Goal: Task Accomplishment & Management: Complete application form

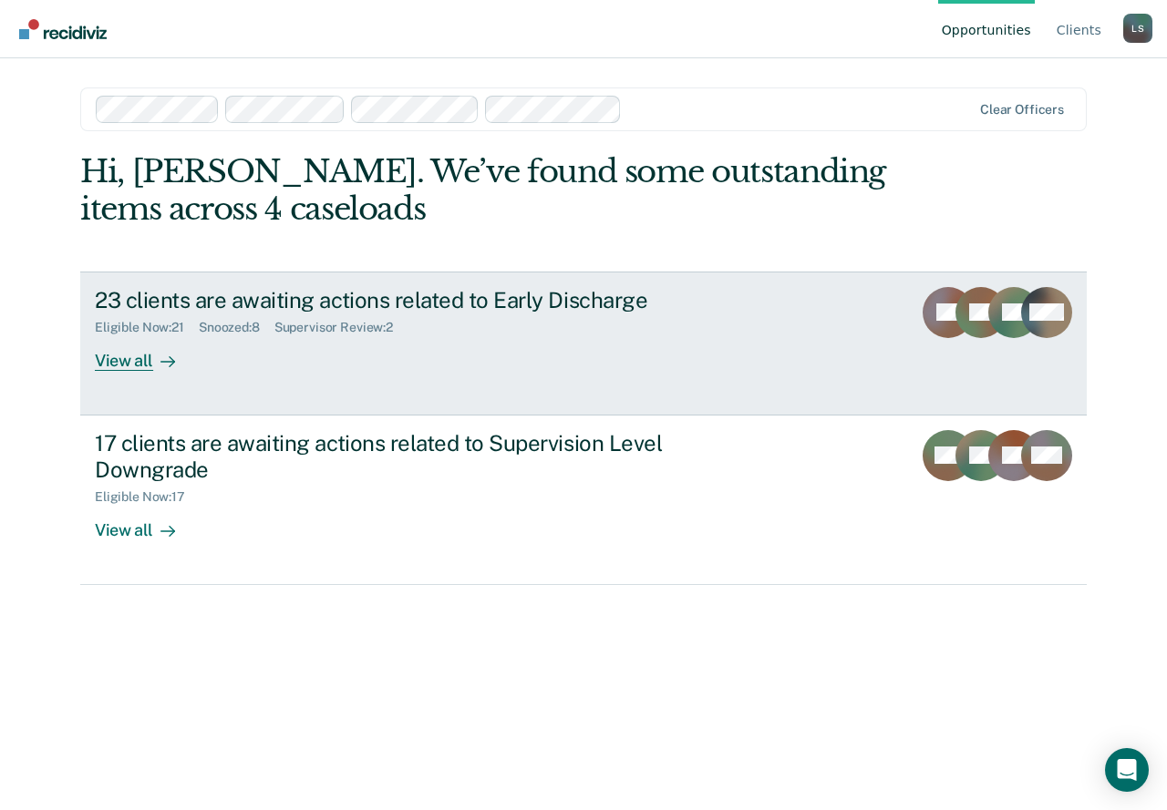
click at [120, 363] on div "View all" at bounding box center [146, 353] width 102 height 36
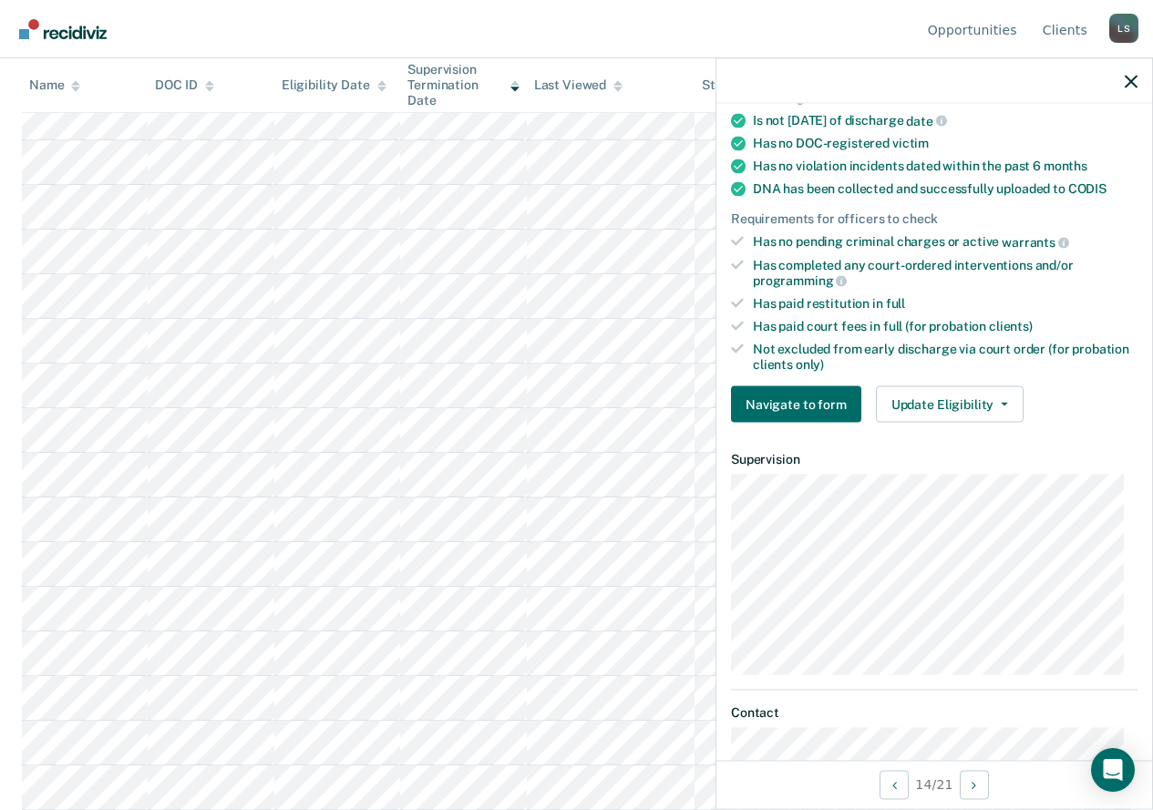
scroll to position [365, 0]
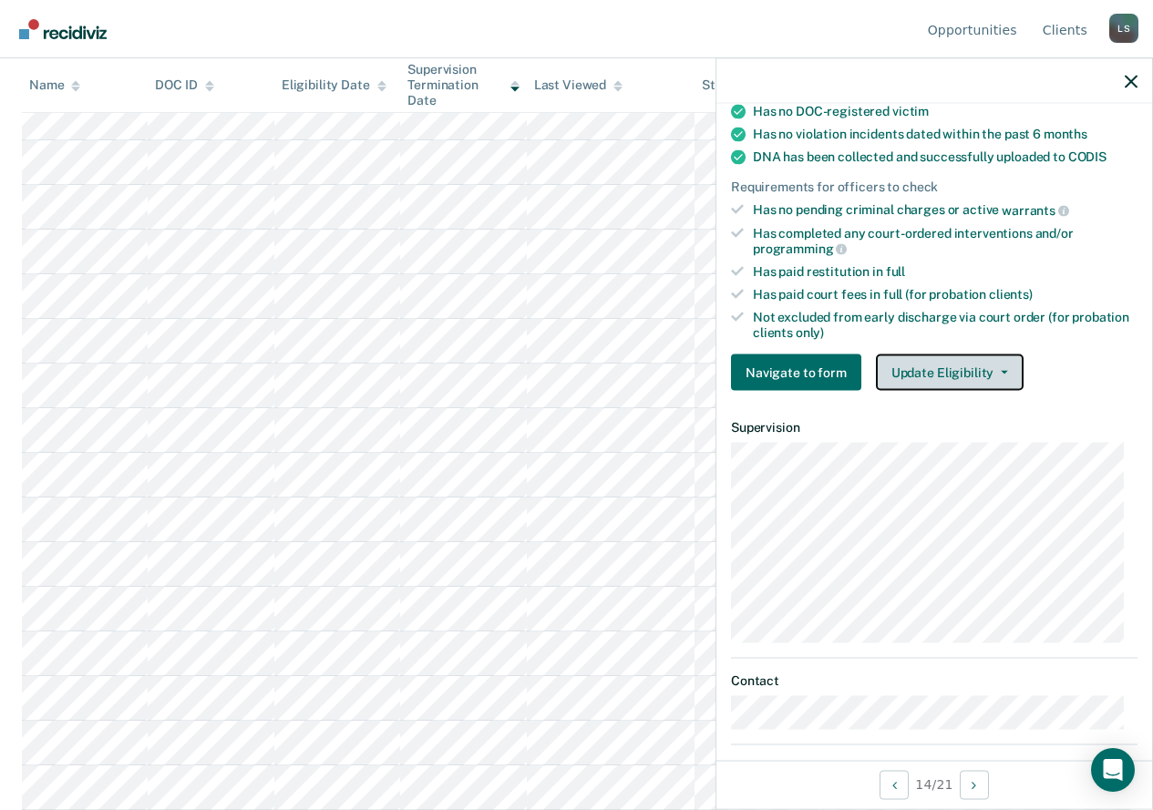
click at [1002, 367] on button "Update Eligibility" at bounding box center [950, 373] width 148 height 36
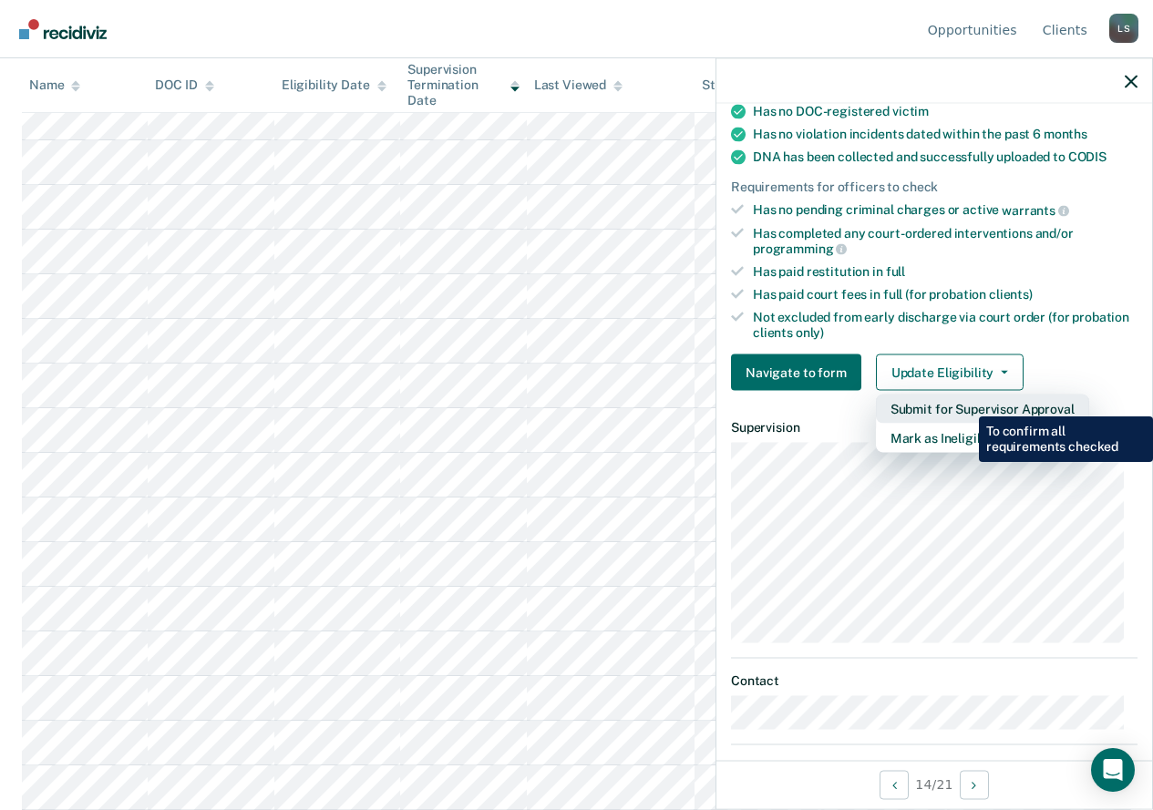
click at [965, 403] on button "Submit for Supervisor Approval" at bounding box center [982, 409] width 213 height 29
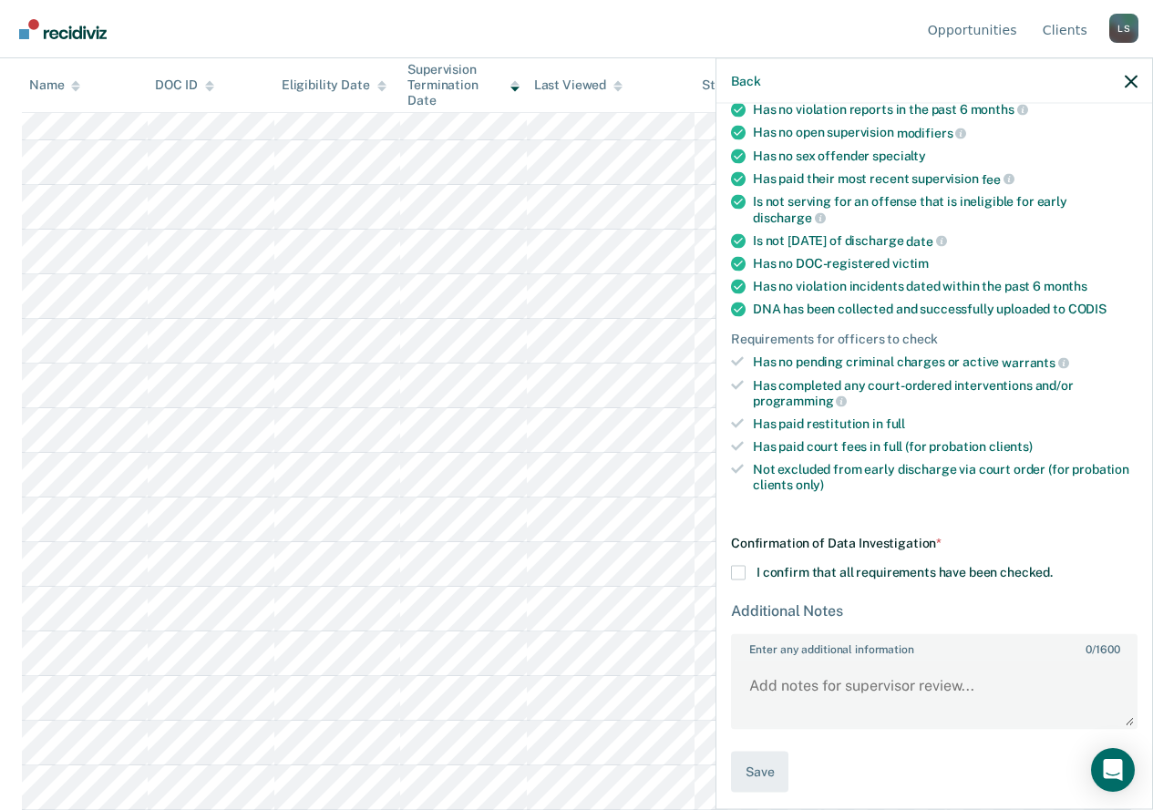
scroll to position [219, 0]
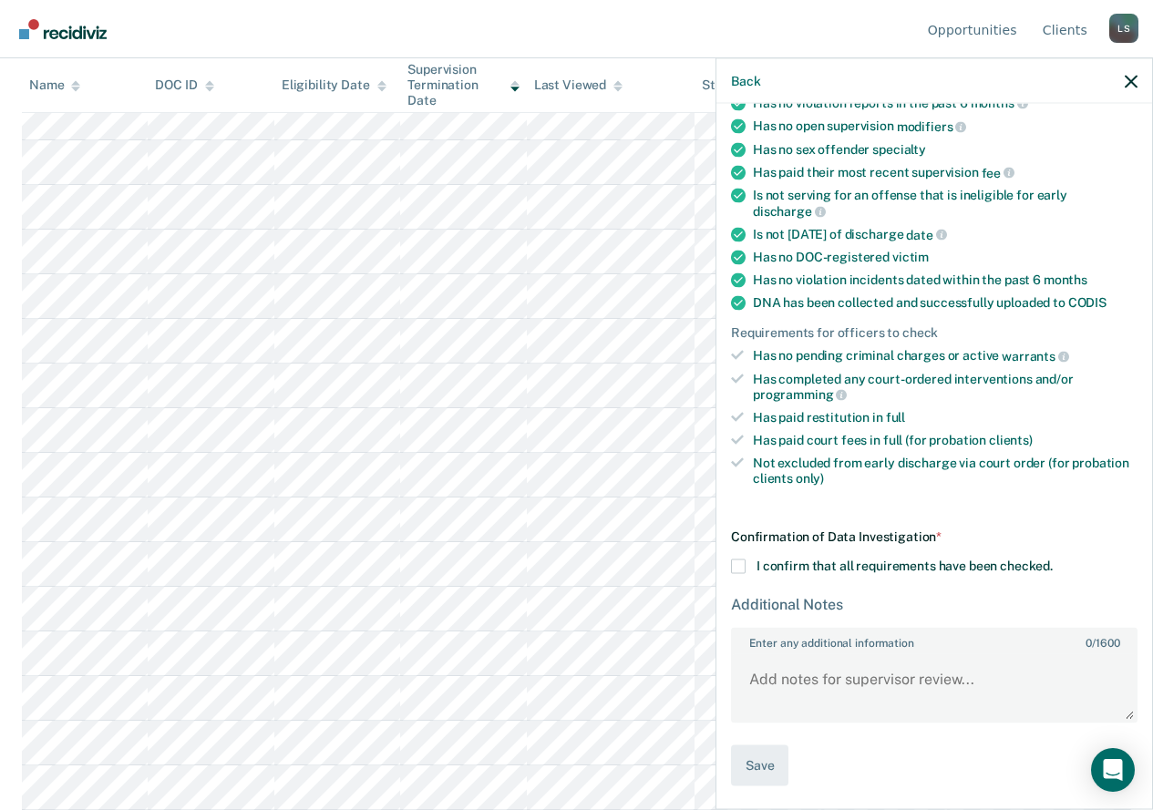
click at [739, 565] on span at bounding box center [738, 567] width 15 height 15
click at [1053, 560] on input "I confirm that all requirements have been checked." at bounding box center [1053, 560] width 0 height 0
click at [770, 672] on textarea "Enter any additional information 0 / 1600" at bounding box center [934, 687] width 403 height 67
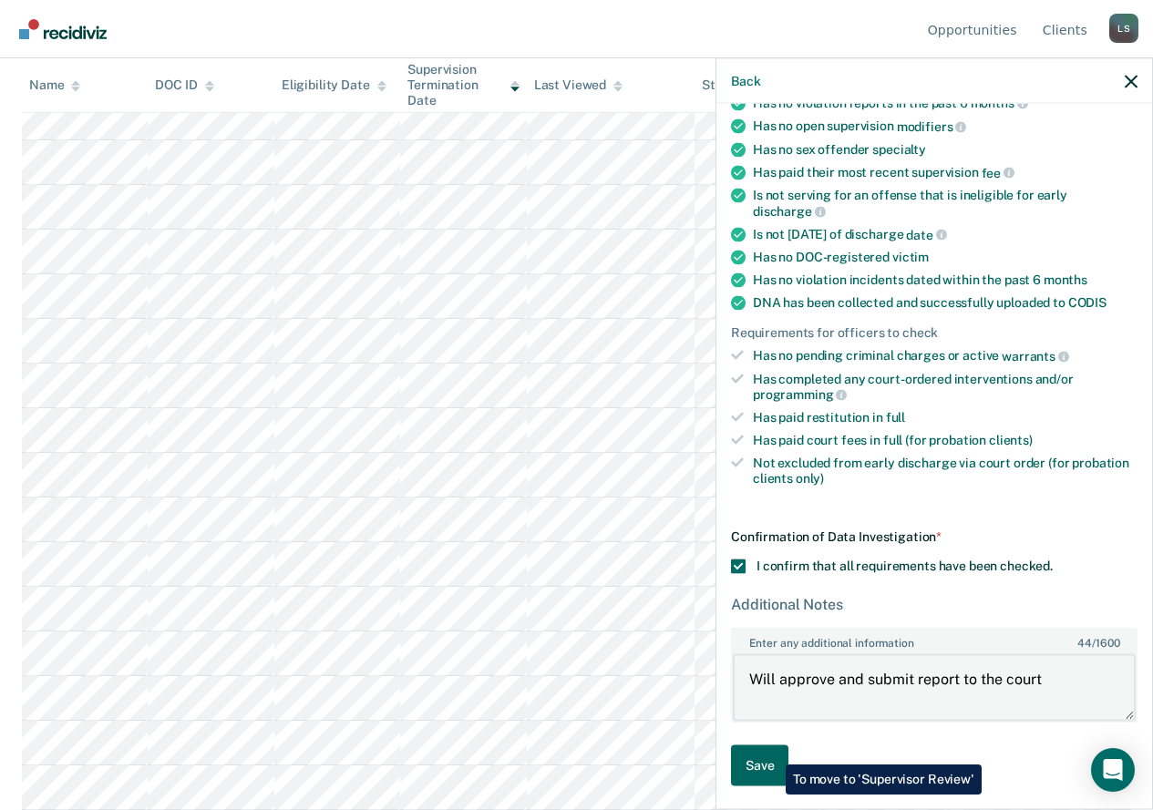
type textarea "Will approve and submit report to the court"
click at [772, 751] on button "Save" at bounding box center [759, 766] width 57 height 41
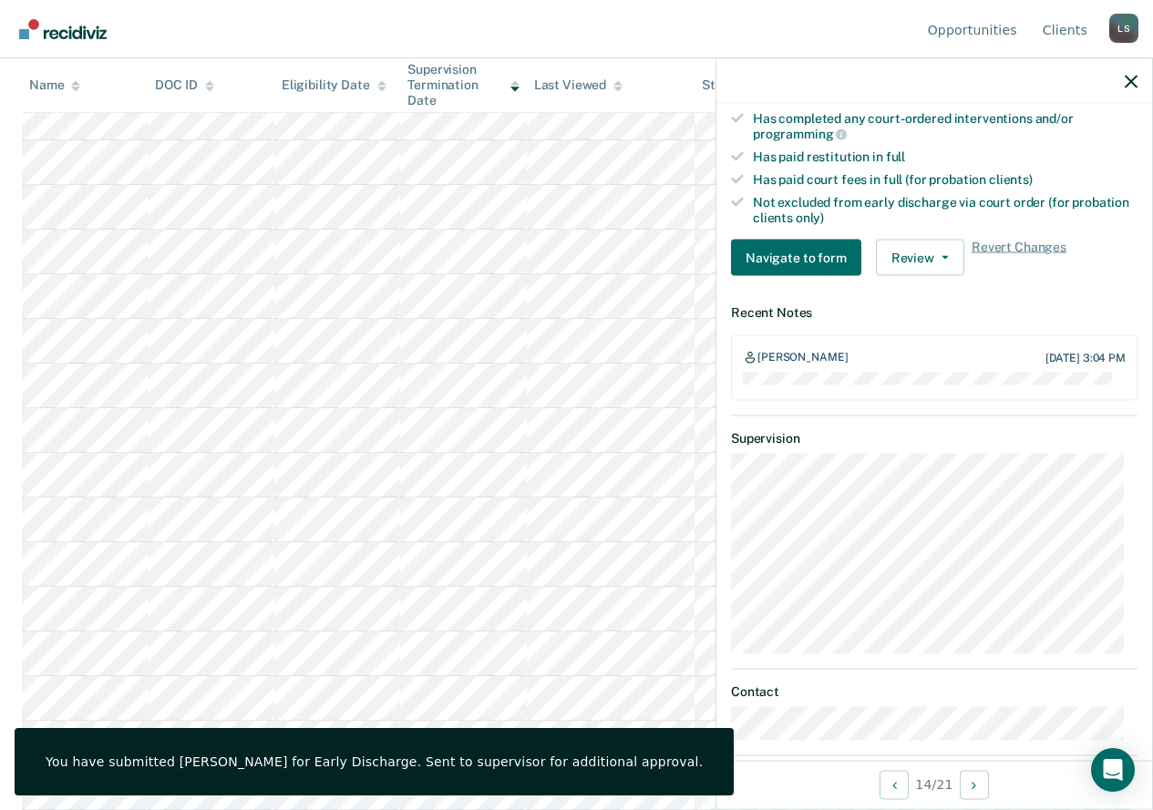
scroll to position [213, 0]
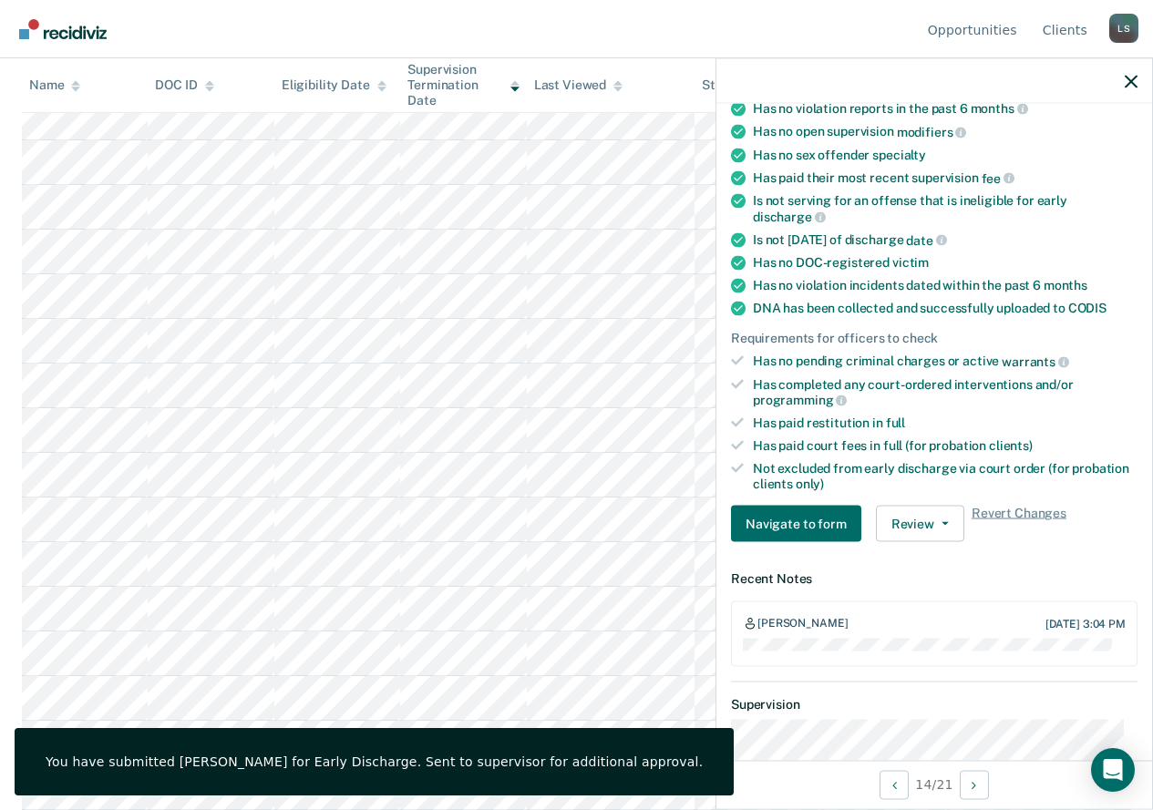
click at [667, 16] on nav "Opportunities Client s [PERSON_NAME] L S Profile How it works Log Out" at bounding box center [577, 28] width 1124 height 57
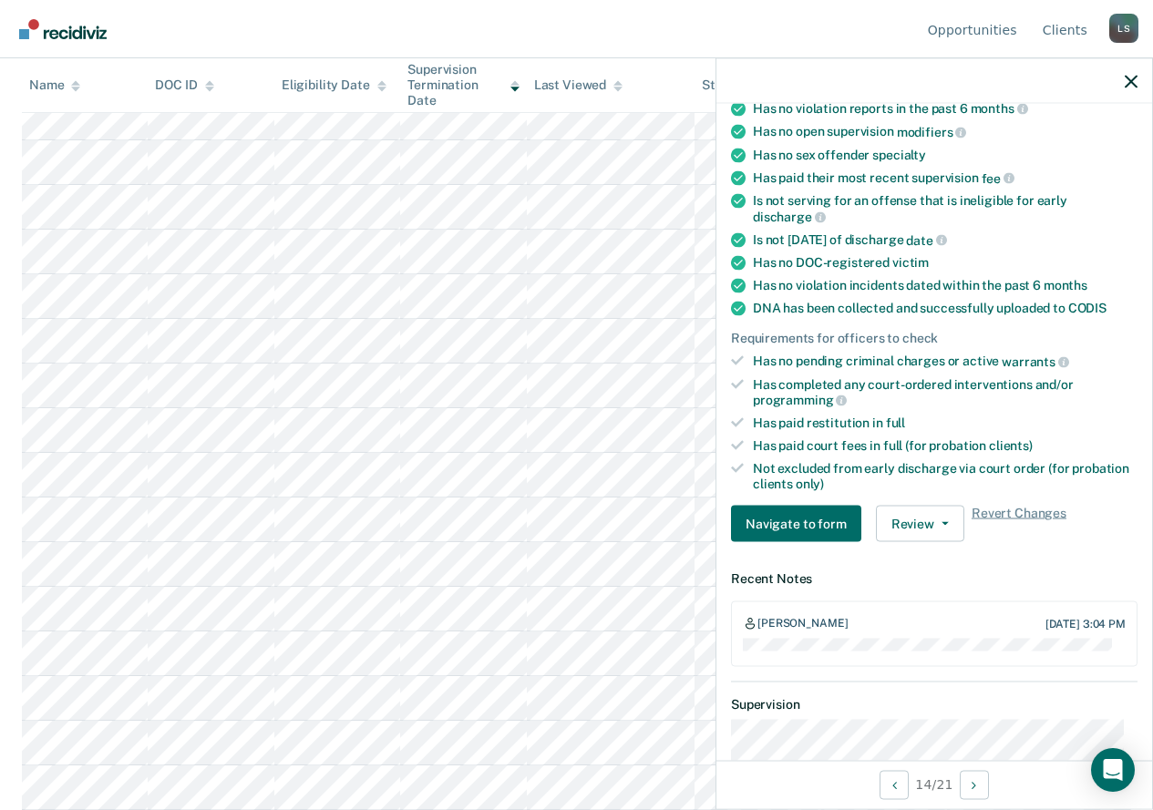
click at [1124, 79] on div at bounding box center [934, 81] width 436 height 46
click at [1130, 83] on icon "button" at bounding box center [1131, 81] width 13 height 13
